Goal: Information Seeking & Learning: Compare options

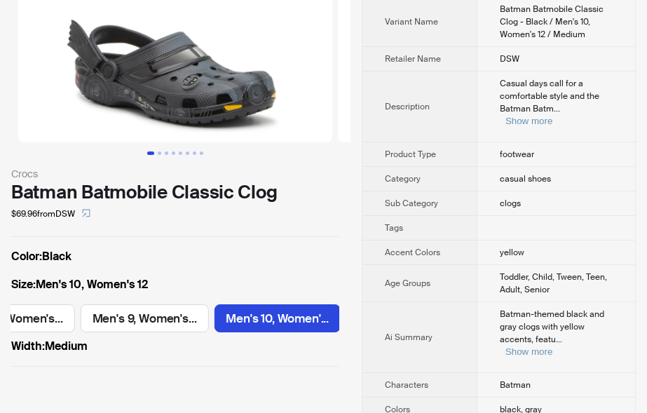
scroll to position [154, 0]
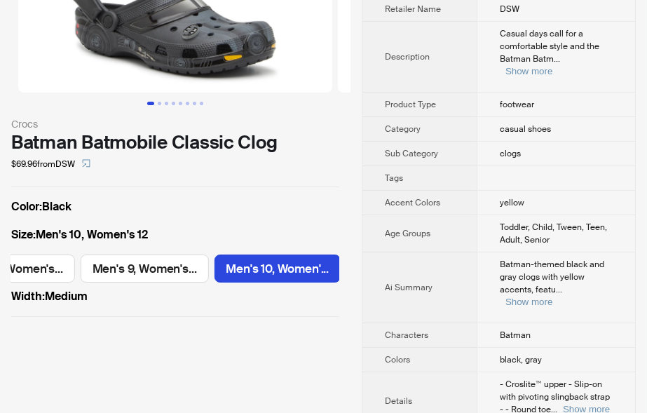
click at [304, 207] on label "Color : Black" at bounding box center [175, 206] width 328 height 17
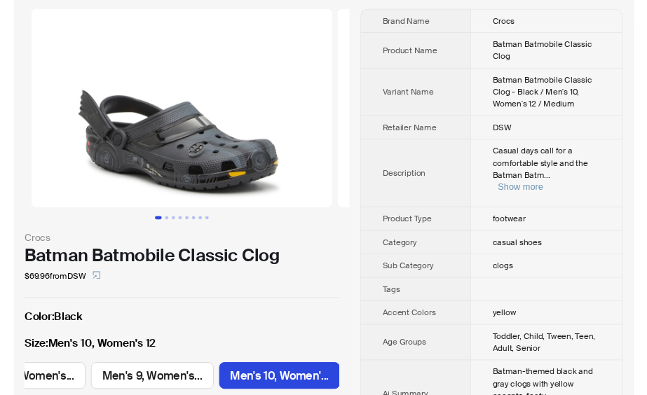
scroll to position [0, 0]
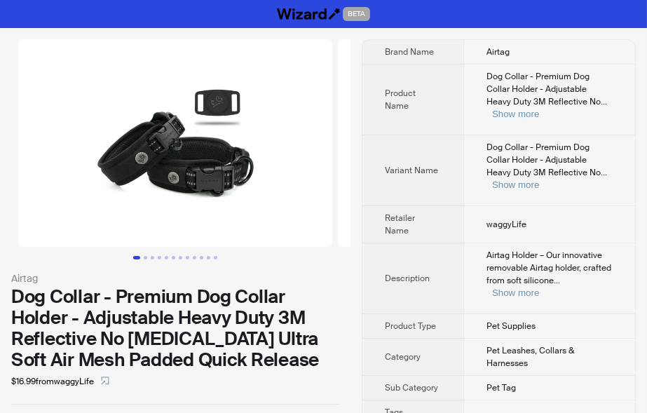
scroll to position [154, 0]
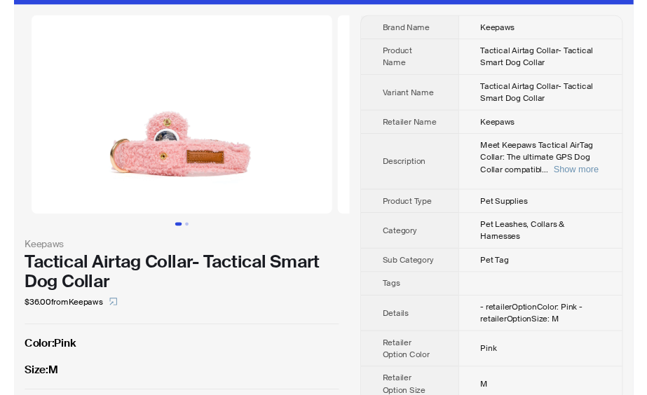
scroll to position [41, 0]
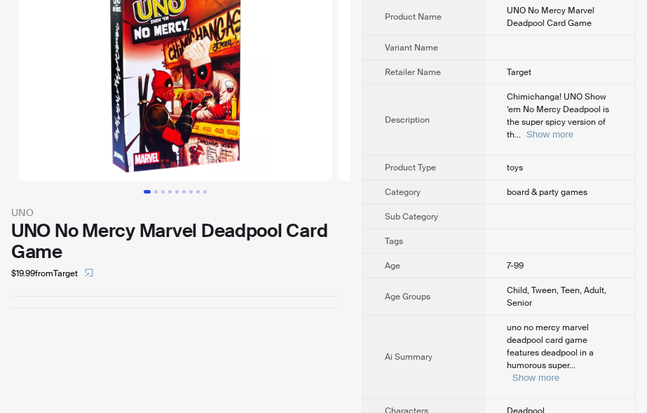
scroll to position [77, 0]
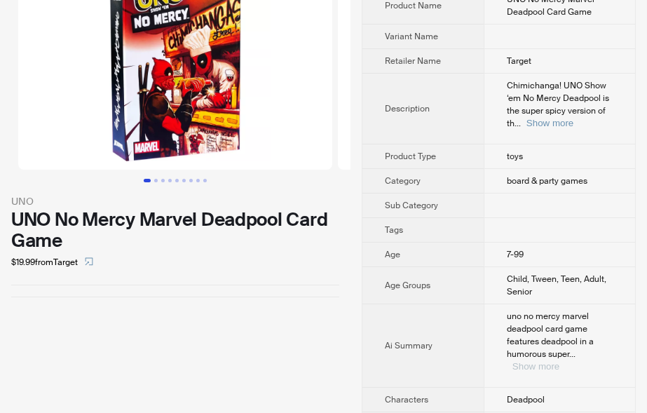
click at [559, 361] on button "Show more" at bounding box center [535, 366] width 47 height 11
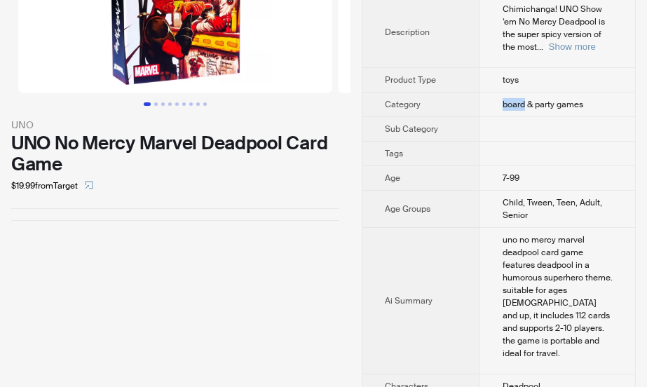
scroll to position [154, 0]
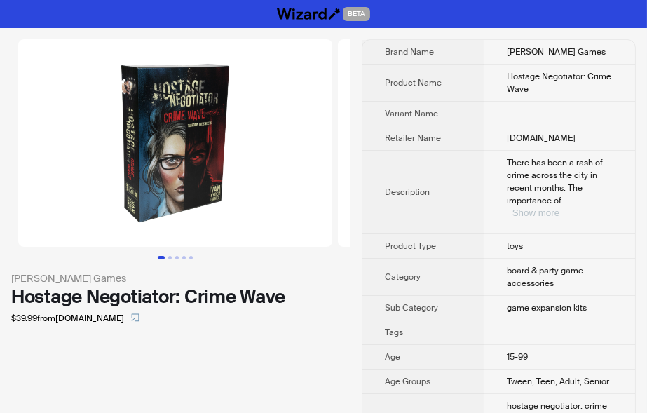
click at [559, 207] on button "Show more" at bounding box center [535, 212] width 47 height 11
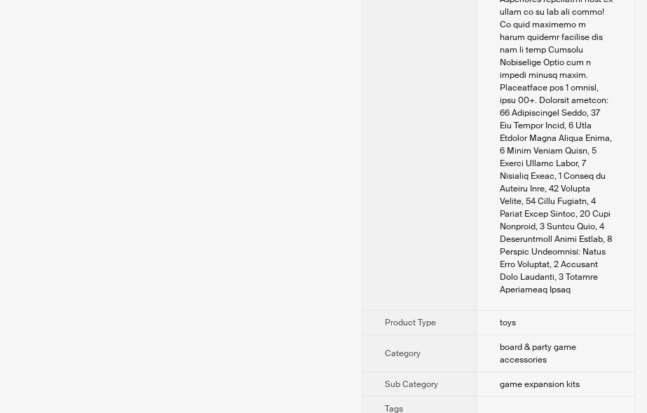
scroll to position [771, 0]
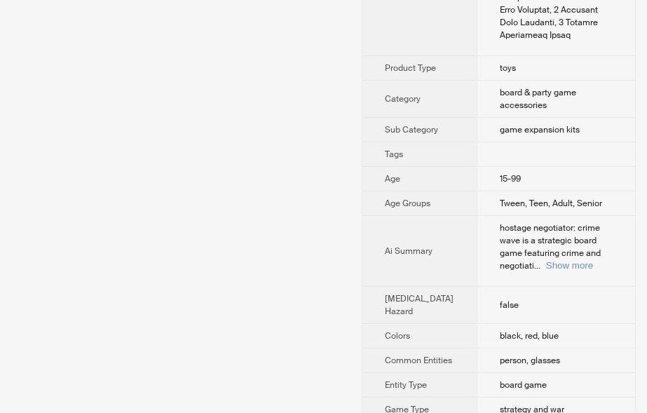
click at [587, 221] on div "hostage negotiator: crime wave is a strategic board game featuring crime and ne…" at bounding box center [556, 246] width 113 height 50
click at [590, 260] on button "Show more" at bounding box center [569, 265] width 47 height 11
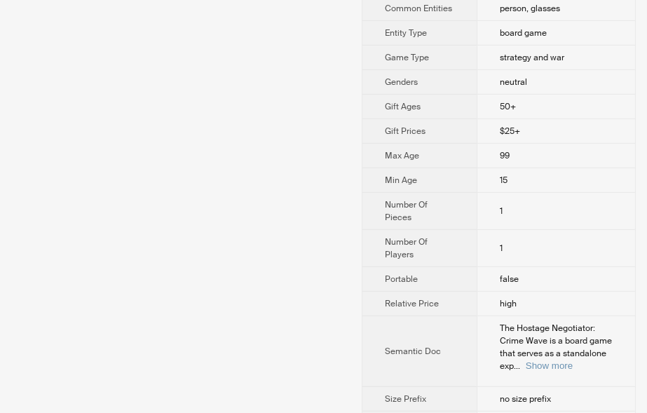
scroll to position [1191, 0]
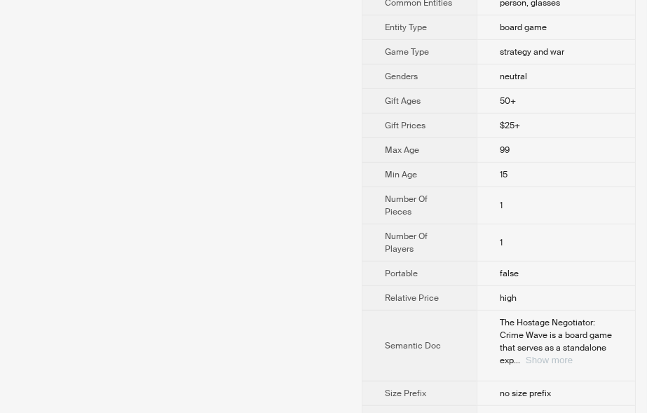
click at [573, 355] on button "Show more" at bounding box center [549, 360] width 47 height 11
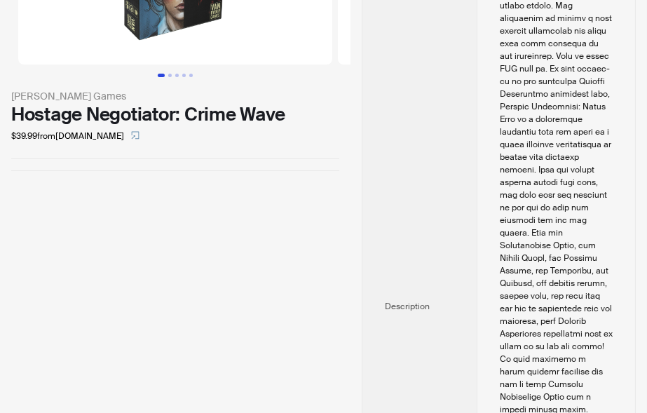
scroll to position [0, 0]
